Goal: Information Seeking & Learning: Learn about a topic

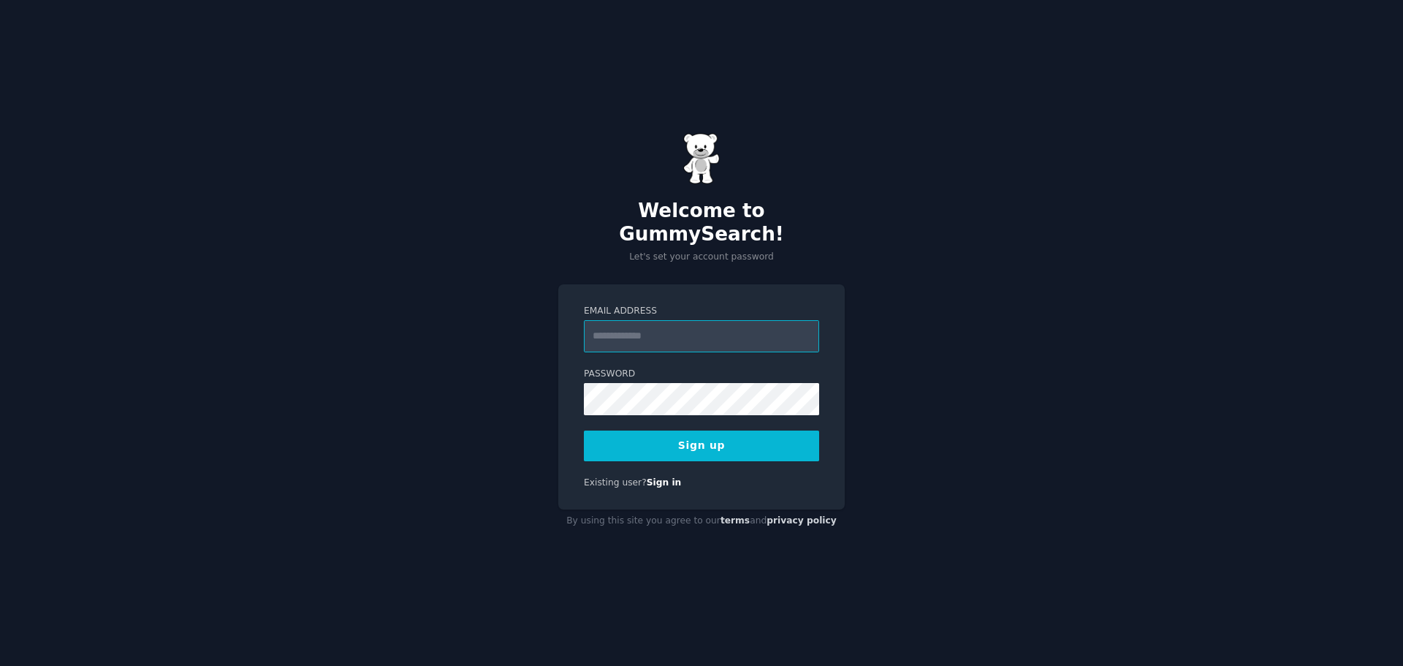
click at [663, 330] on input "Email Address" at bounding box center [701, 336] width 235 height 32
type input "**********"
click at [684, 433] on button "Sign up" at bounding box center [701, 445] width 235 height 31
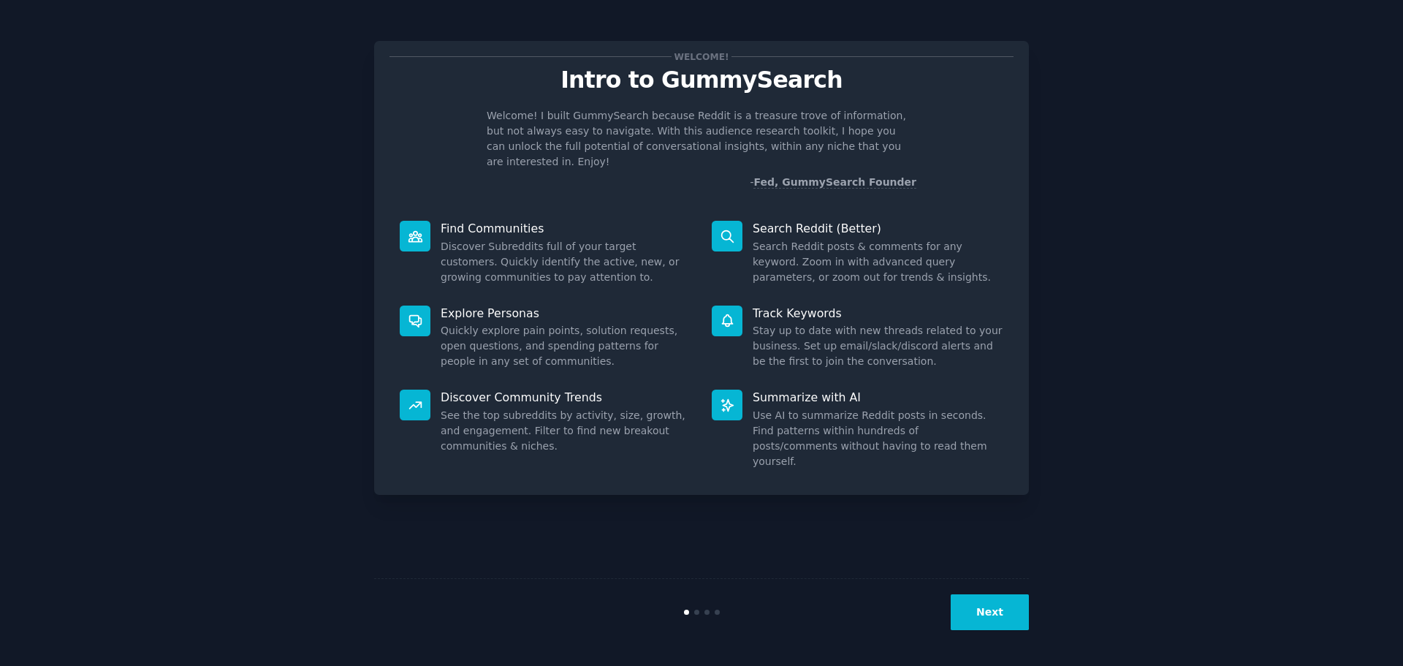
click at [999, 606] on button "Next" at bounding box center [990, 612] width 78 height 36
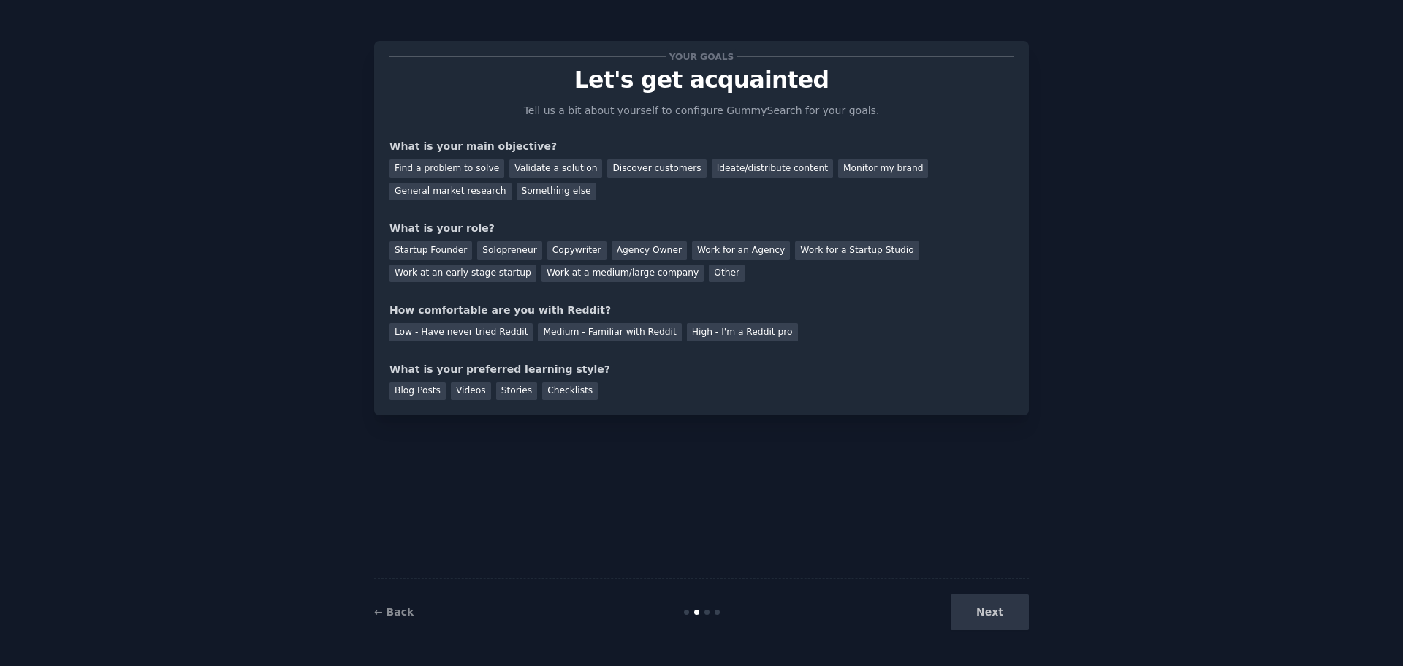
click at [997, 606] on div "Next" at bounding box center [919, 612] width 218 height 36
click at [981, 612] on div "Next" at bounding box center [919, 612] width 218 height 36
click at [511, 183] on div "General market research" at bounding box center [450, 192] width 122 height 18
click at [496, 249] on div "Solopreneur" at bounding box center [509, 250] width 64 height 18
click at [560, 330] on div "Medium - Familiar with Reddit" at bounding box center [609, 332] width 143 height 18
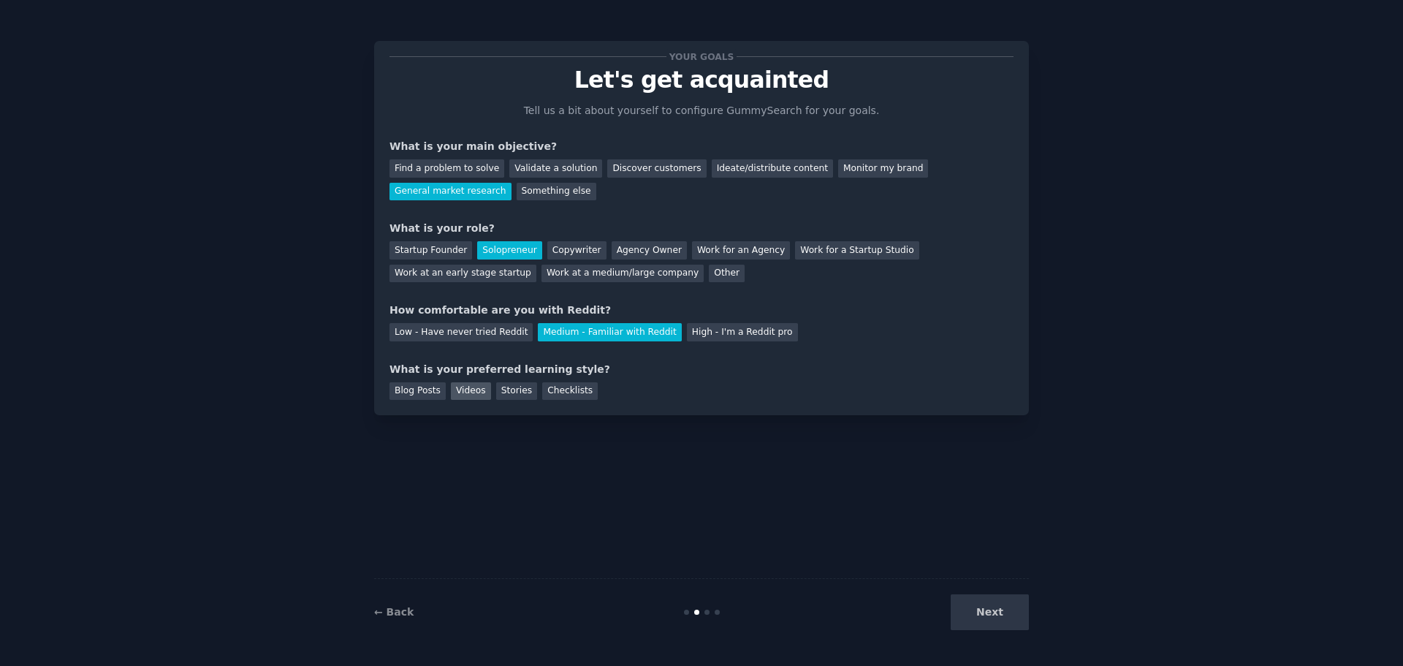
click at [465, 390] on div "Videos" at bounding box center [471, 391] width 40 height 18
click at [986, 605] on button "Next" at bounding box center [990, 612] width 78 height 36
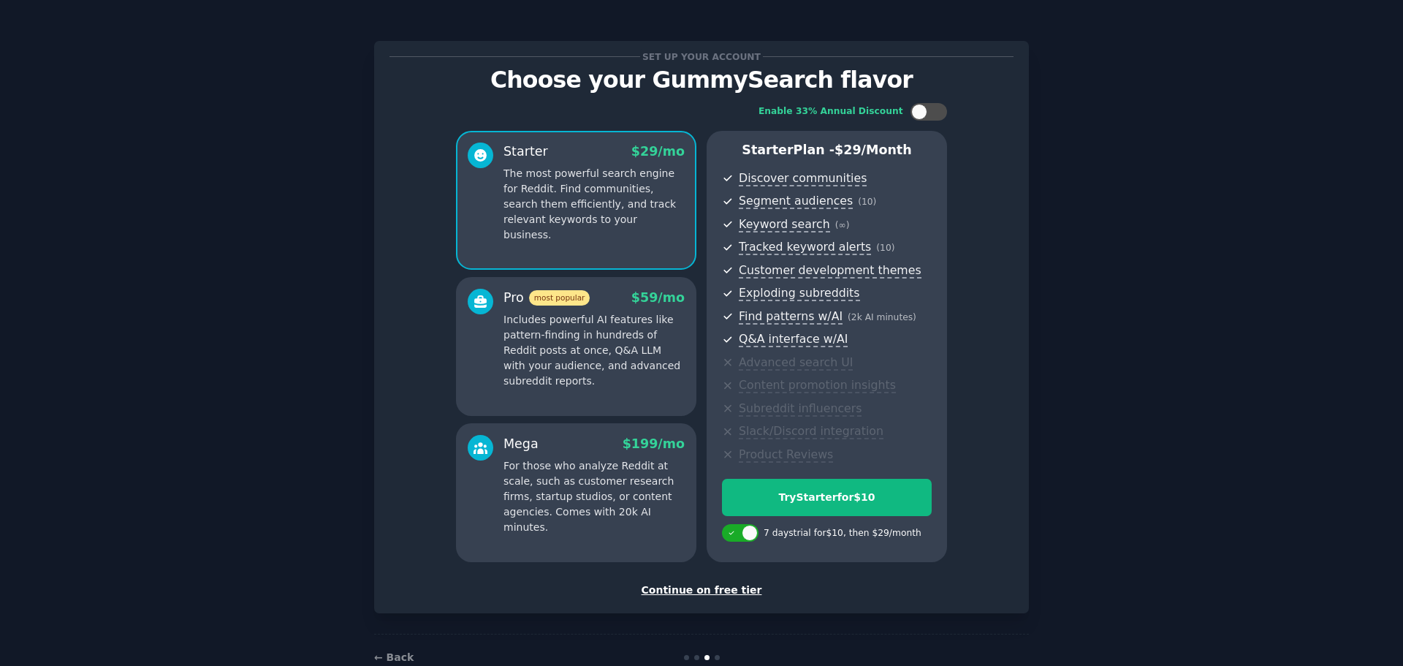
click at [702, 590] on div "Continue on free tier" at bounding box center [701, 589] width 624 height 15
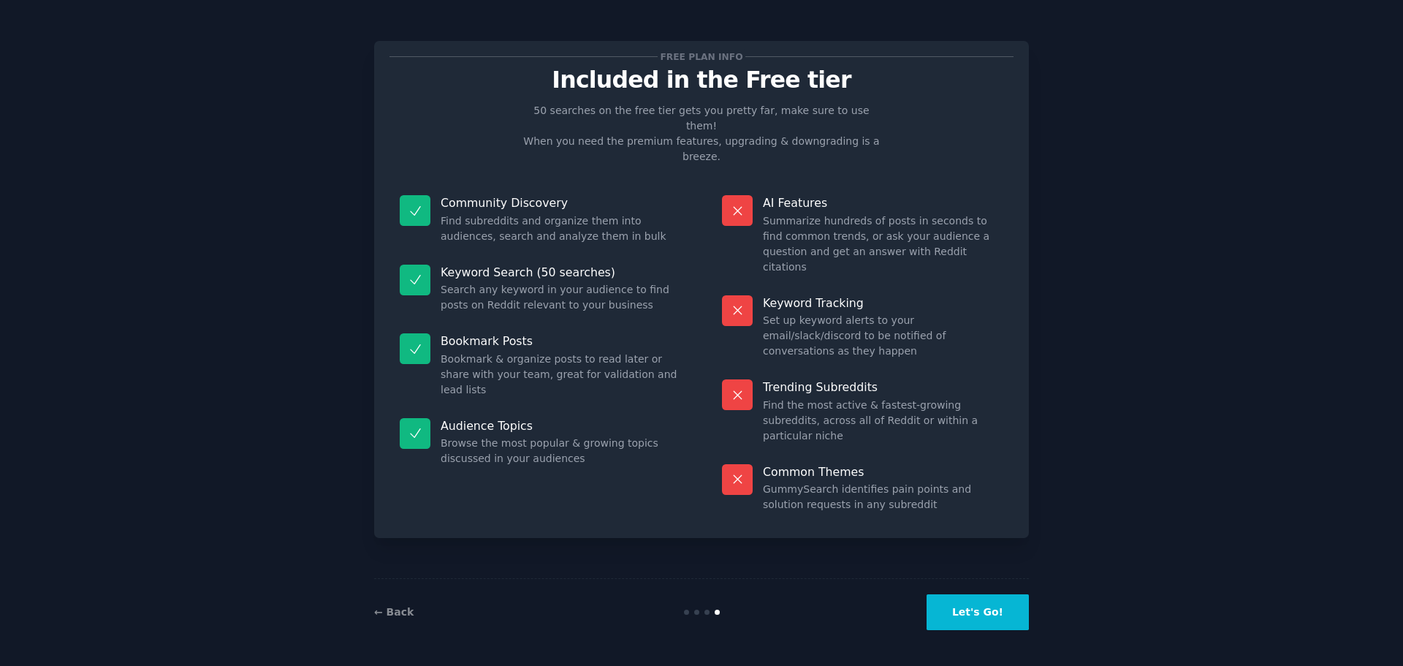
click at [1006, 599] on button "Let's Go!" at bounding box center [978, 612] width 102 height 36
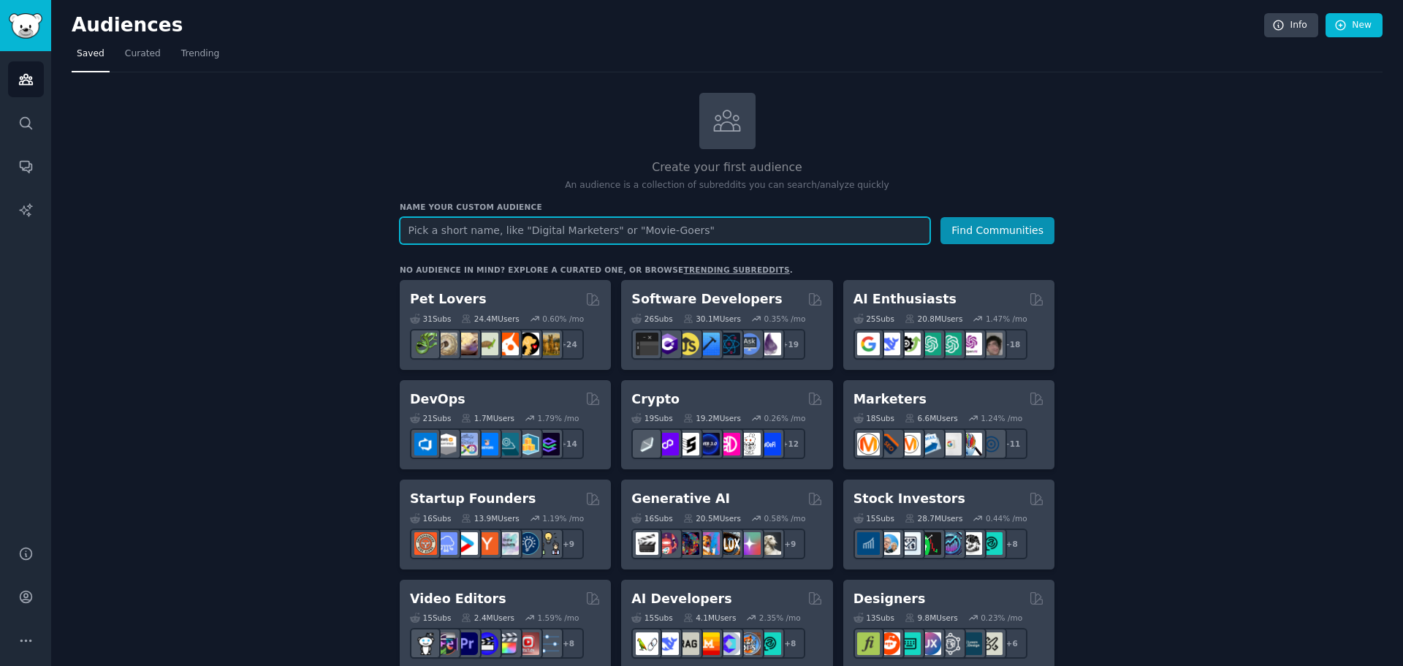
click at [588, 230] on input "text" at bounding box center [665, 230] width 530 height 27
type input "shopify"
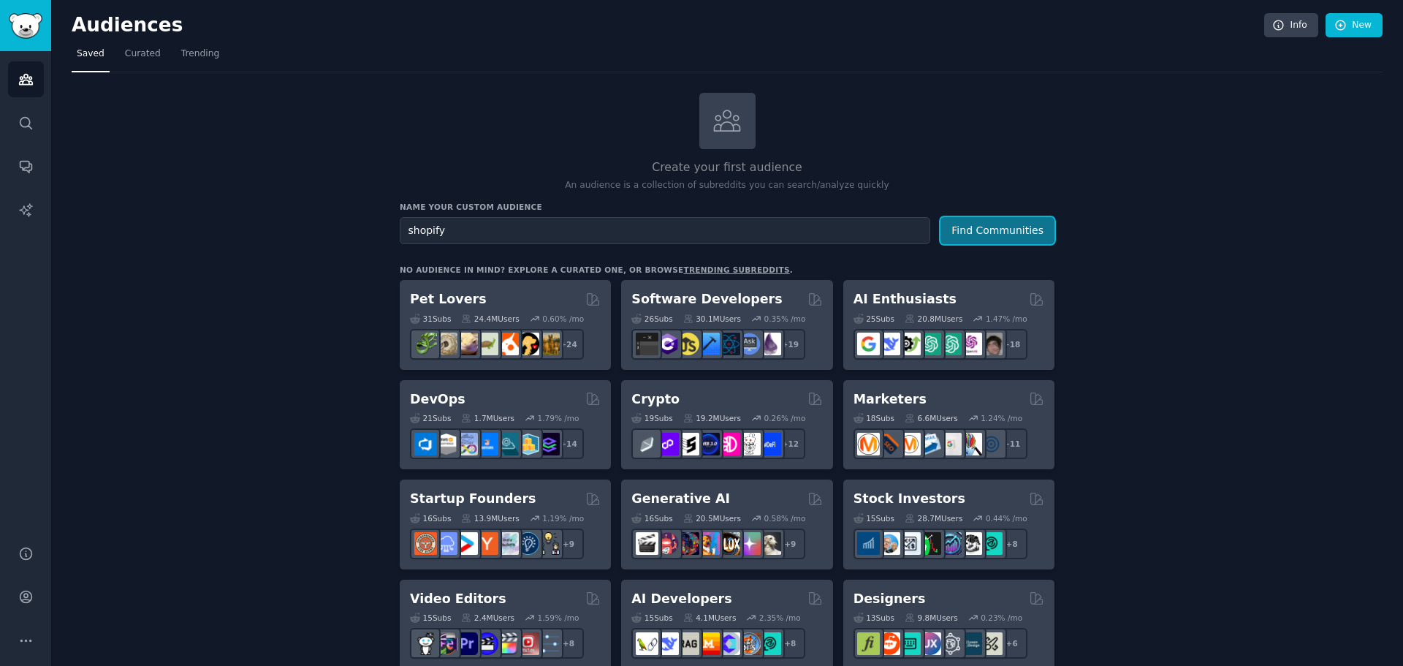
click at [993, 230] on button "Find Communities" at bounding box center [997, 230] width 114 height 27
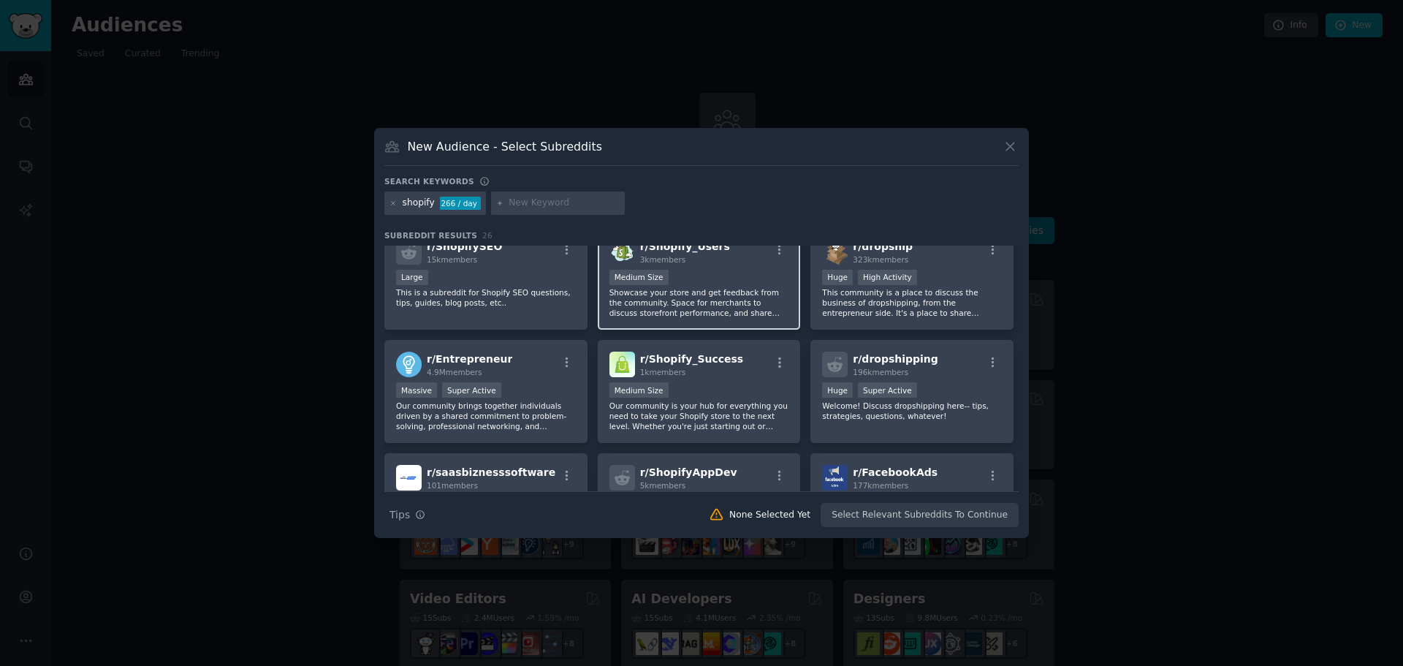
scroll to position [219, 0]
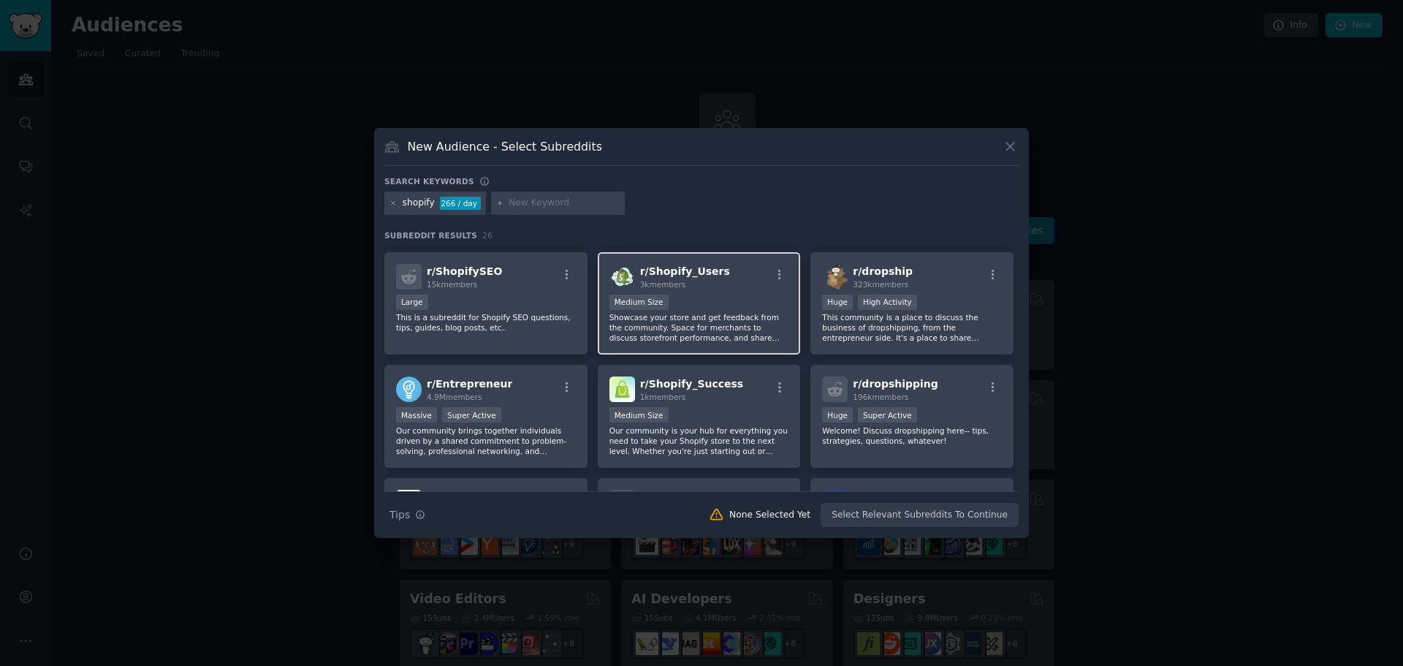
click at [702, 314] on p "Showcase your store and get feedback from the community. Space for merchants to…" at bounding box center [699, 327] width 180 height 31
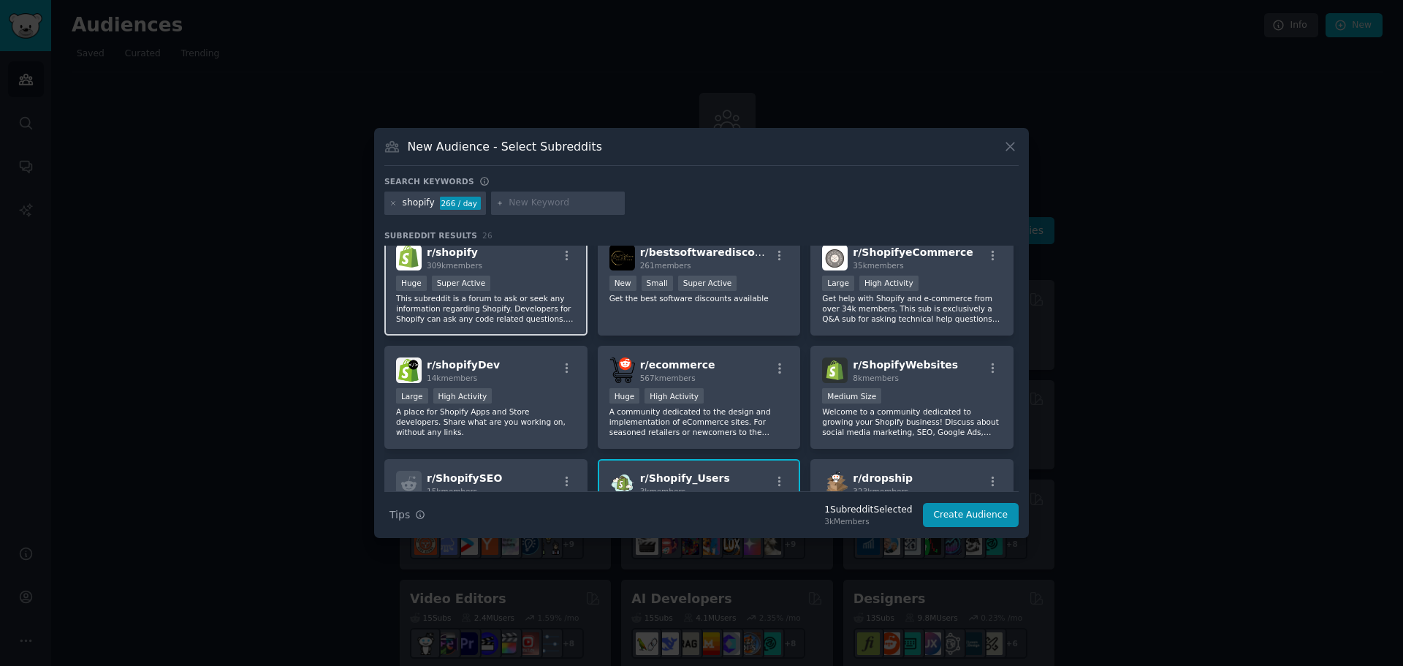
scroll to position [0, 0]
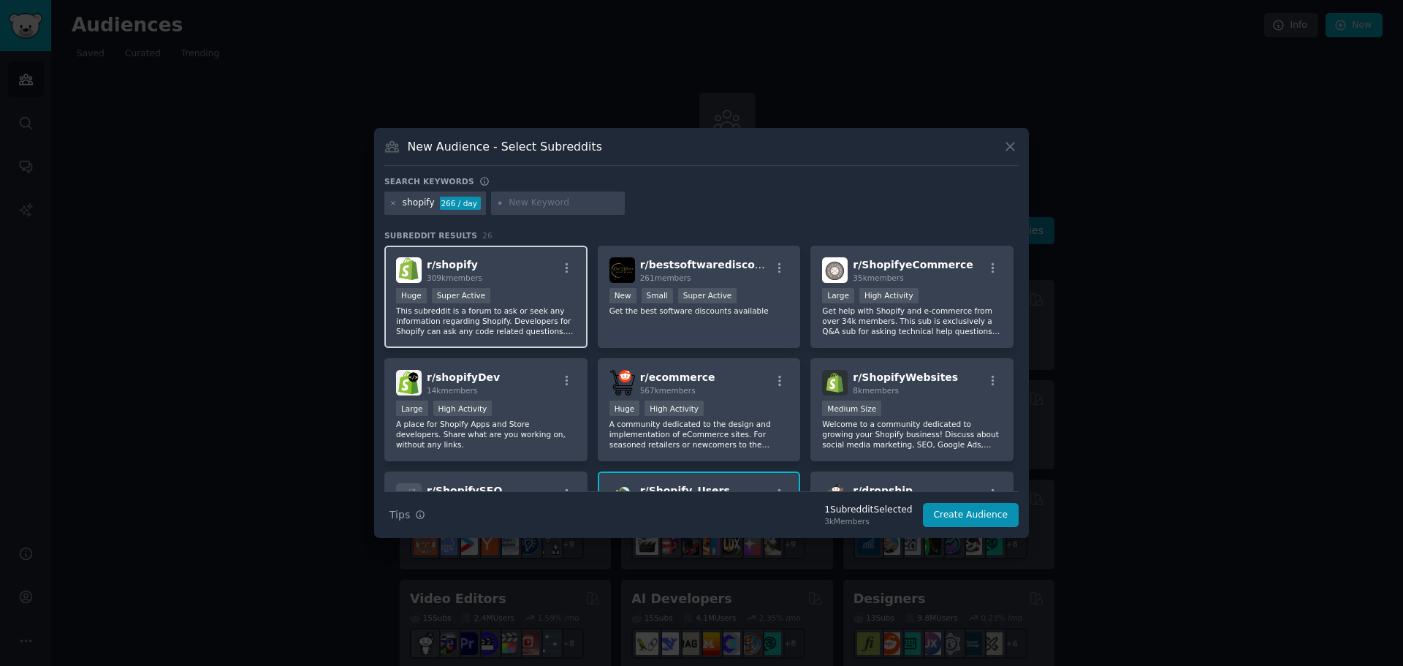
click at [485, 294] on div "Huge Super Active" at bounding box center [486, 297] width 180 height 18
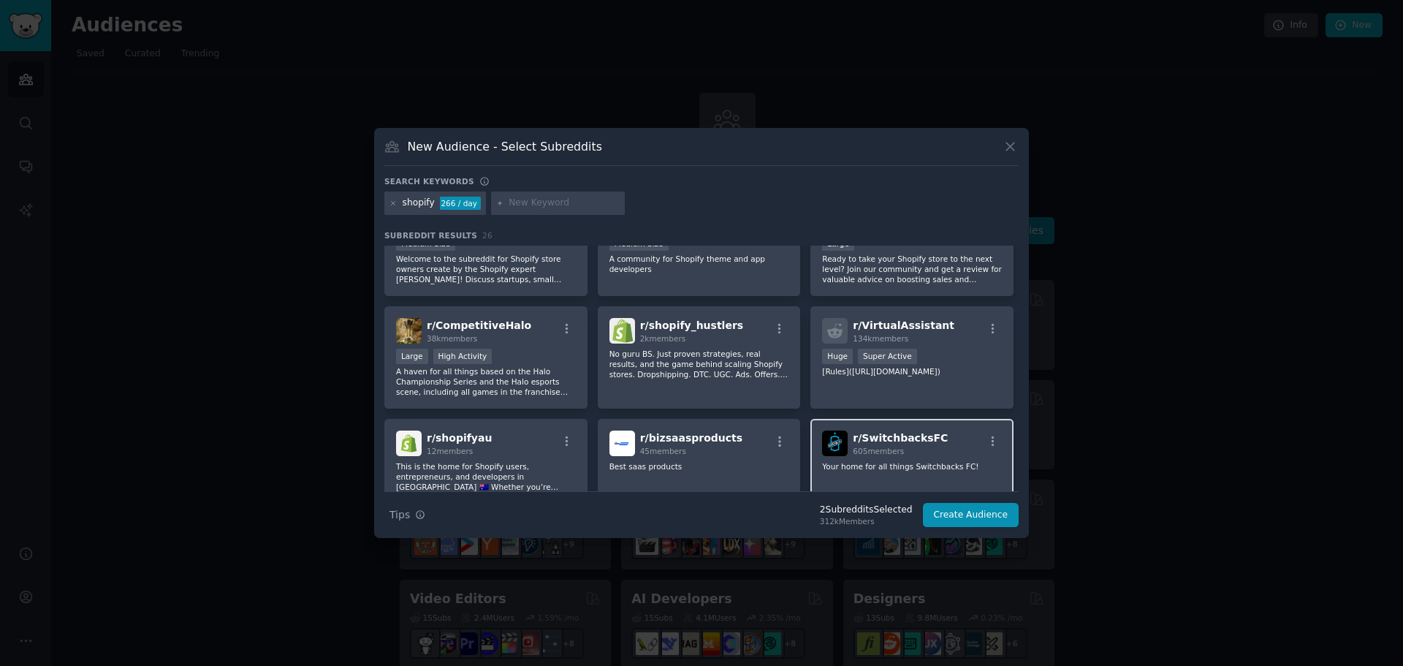
scroll to position [658, 0]
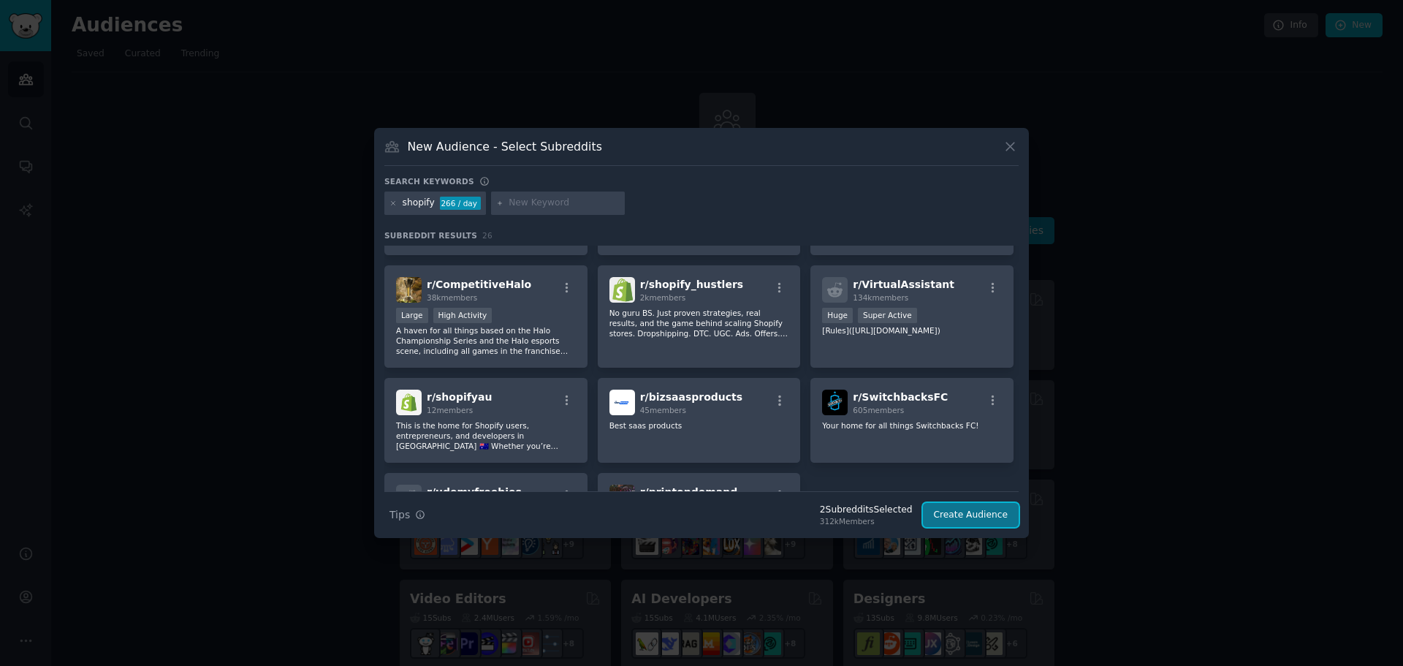
click at [957, 517] on button "Create Audience" at bounding box center [971, 515] width 96 height 25
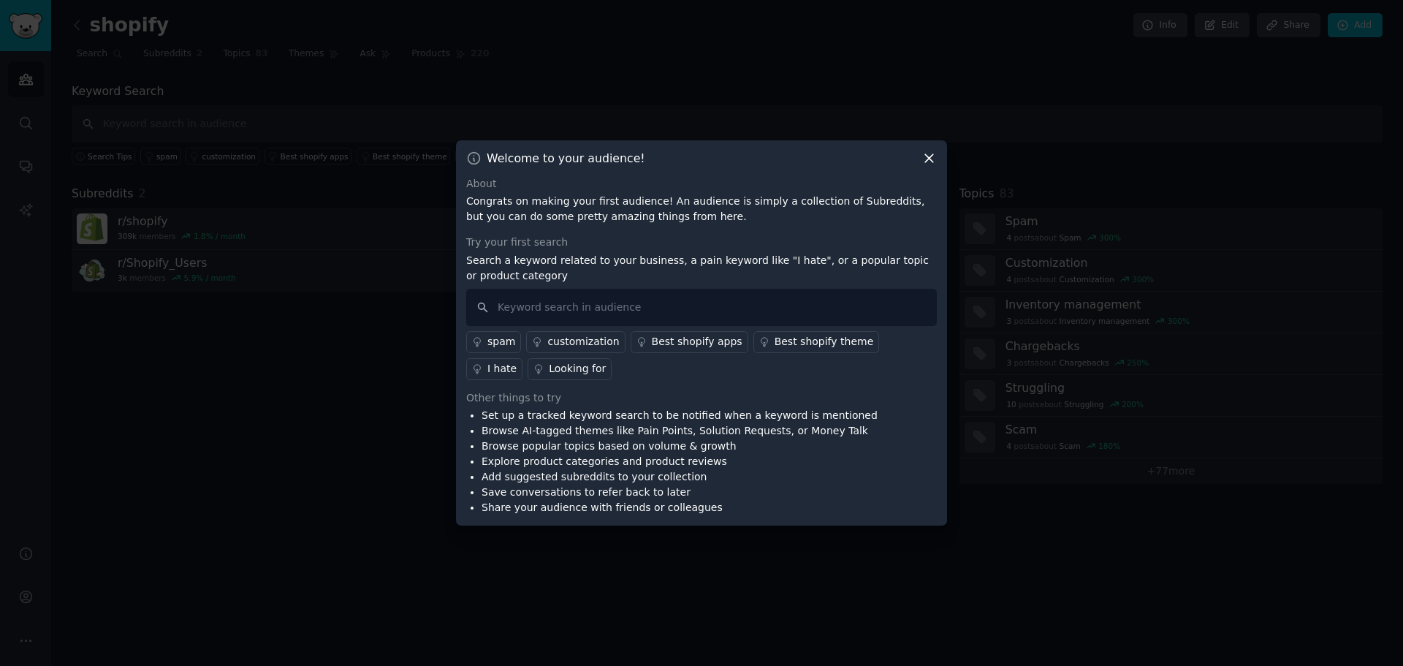
click at [579, 340] on div "customization" at bounding box center [583, 341] width 72 height 15
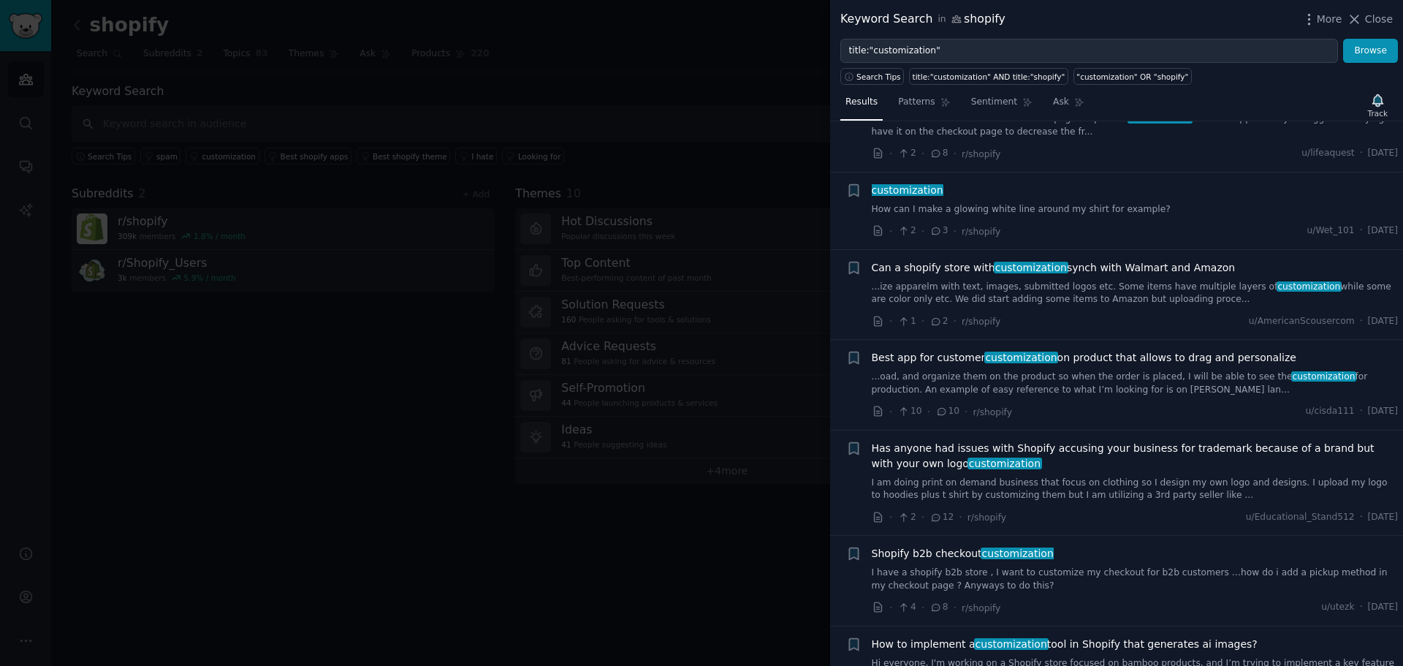
scroll to position [365, 0]
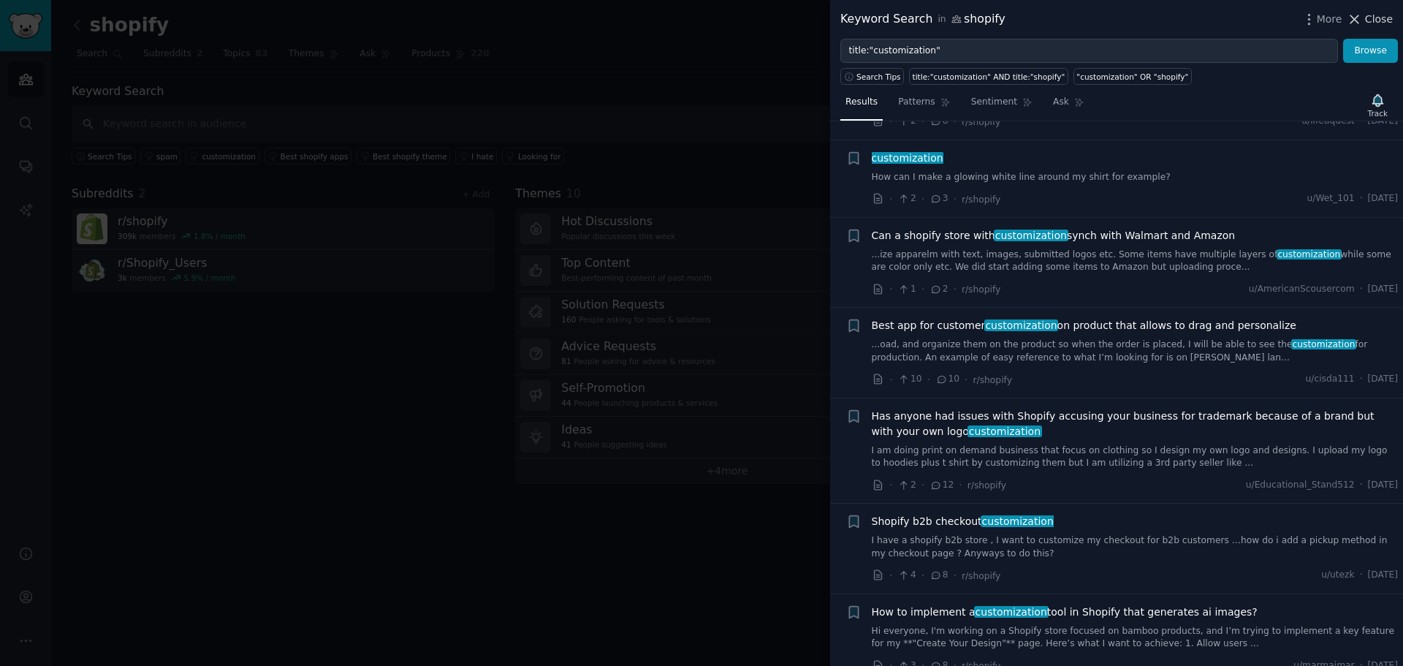
click at [1361, 21] on icon at bounding box center [1354, 19] width 15 height 15
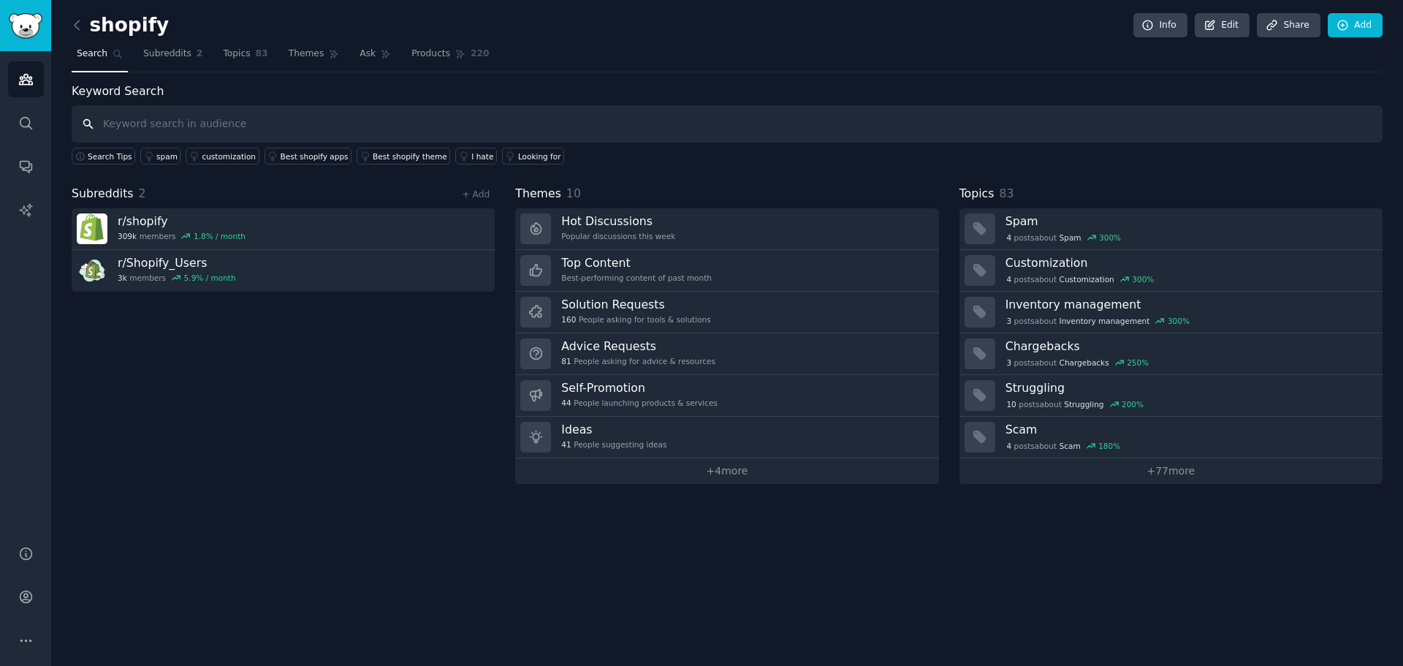
click at [197, 121] on input "text" at bounding box center [727, 123] width 1311 height 37
type input "theme"
